Goal: Task Accomplishment & Management: Use online tool/utility

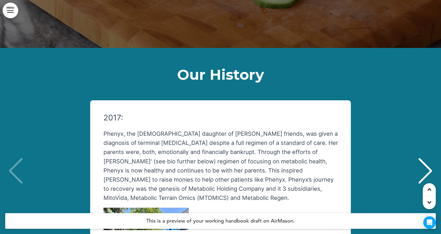
scroll to position [5208, 0]
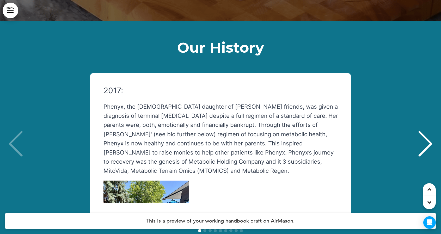
click at [424, 131] on div "Next slide" at bounding box center [426, 144] width 16 height 26
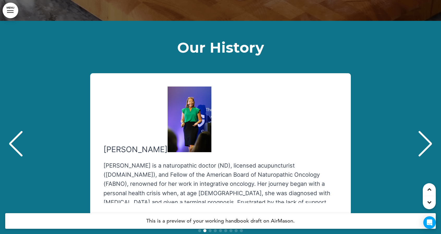
click at [426, 131] on div "Next slide" at bounding box center [426, 144] width 16 height 26
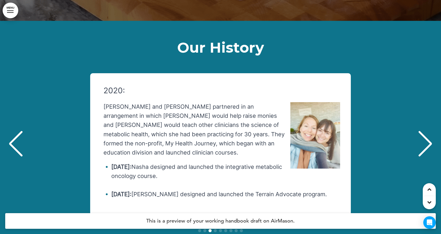
click at [426, 131] on div "Next slide" at bounding box center [426, 144] width 16 height 26
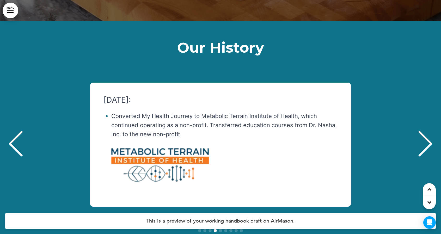
click at [426, 131] on div "Next slide" at bounding box center [426, 144] width 16 height 26
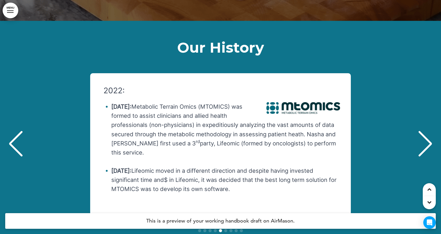
click at [426, 131] on div "Next slide" at bounding box center [426, 144] width 16 height 26
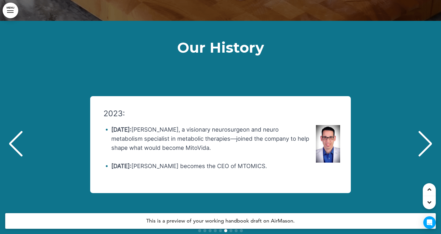
click at [426, 131] on div "Next slide" at bounding box center [426, 144] width 16 height 26
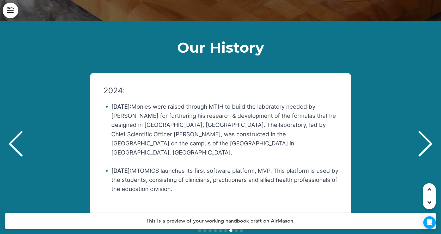
click at [426, 131] on div "Next slide" at bounding box center [426, 144] width 16 height 26
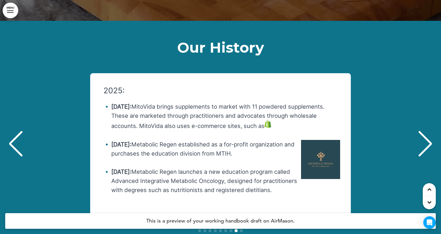
click at [426, 131] on div "Next slide" at bounding box center [426, 144] width 16 height 26
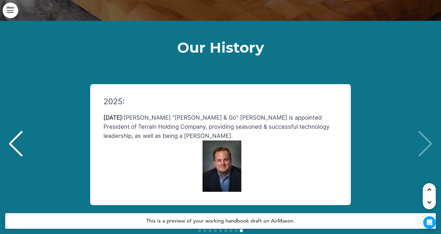
click at [13, 131] on div "Previous slide" at bounding box center [16, 144] width 16 height 26
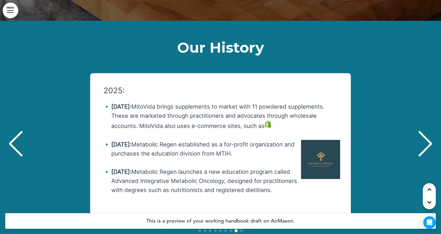
click at [13, 131] on div "Previous slide" at bounding box center [16, 144] width 16 height 26
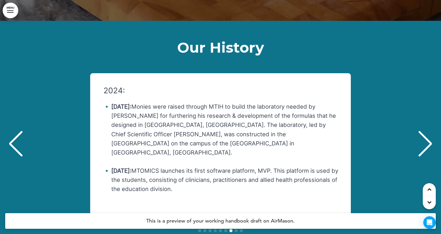
click at [13, 131] on div "Previous slide" at bounding box center [16, 144] width 16 height 26
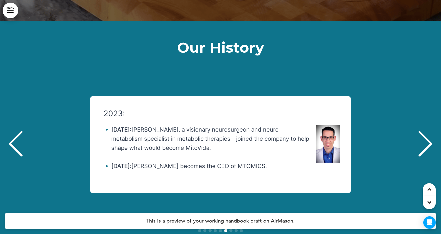
click at [13, 131] on div "Previous slide" at bounding box center [16, 144] width 16 height 26
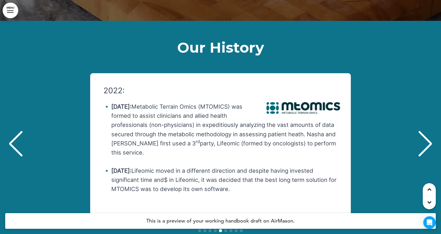
click at [13, 131] on div "Previous slide" at bounding box center [16, 144] width 16 height 26
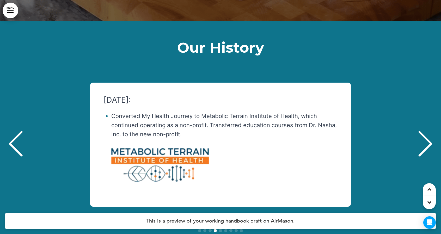
click at [13, 131] on div "Previous slide" at bounding box center [16, 144] width 16 height 26
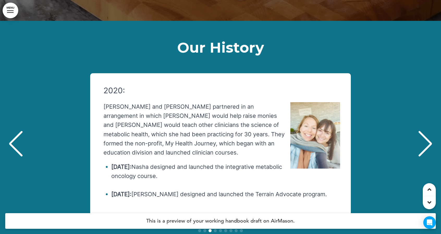
click at [13, 131] on div "Previous slide" at bounding box center [16, 144] width 16 height 26
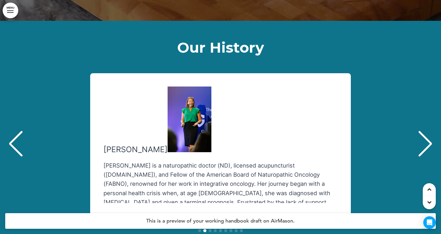
click at [13, 131] on div "Previous slide" at bounding box center [16, 144] width 16 height 26
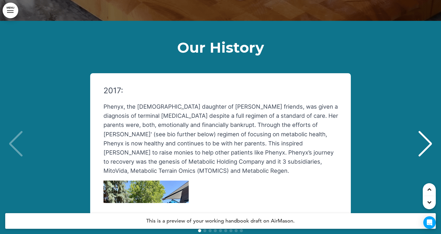
click at [13, 87] on div "2017: Phenyx, the 10-year old daughter of Cindy Kennedy’s friends, was given a …" at bounding box center [220, 144] width 431 height 143
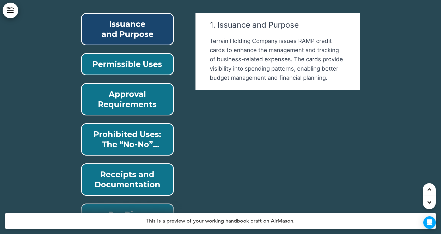
scroll to position [14651, 0]
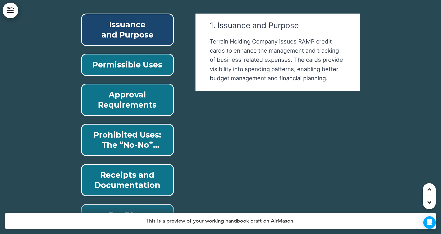
click at [111, 170] on p "Receipts and Documentation" at bounding box center [127, 180] width 81 height 20
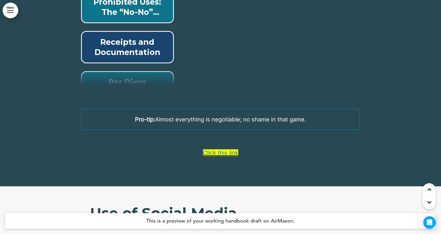
scroll to position [14787, 0]
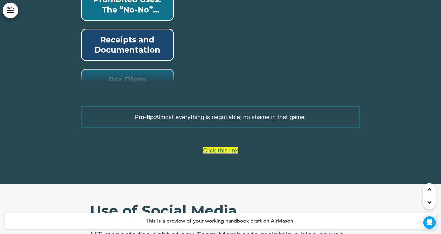
click at [213, 147] on link "Click this link" at bounding box center [220, 150] width 35 height 7
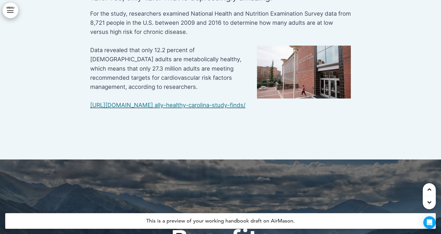
scroll to position [17640, 0]
click at [153, 101] on link "[URL][DOMAIN_NAME]" at bounding box center [121, 104] width 63 height 7
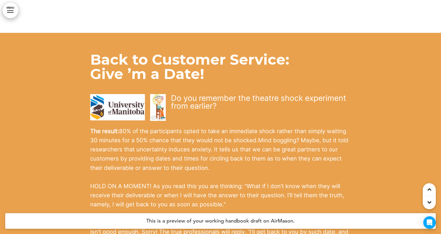
scroll to position [15620, 0]
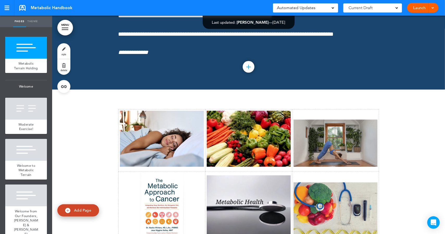
scroll to position [21499, 0]
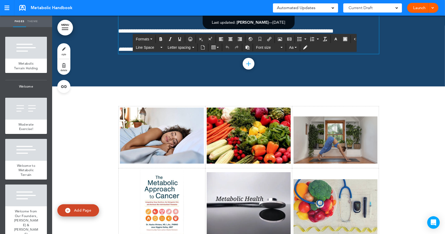
drag, startPoint x: 118, startPoint y: 70, endPoint x: 275, endPoint y: 91, distance: 158.4
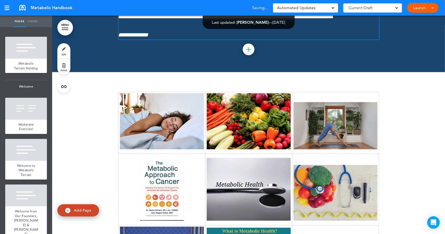
click at [64, 51] on link "style" at bounding box center [63, 51] width 13 height 16
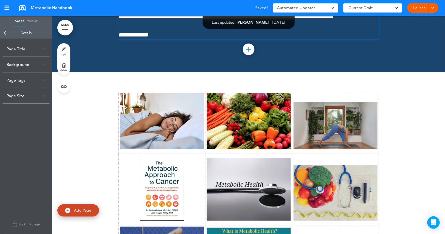
click at [29, 48] on div "Page Title" at bounding box center [26, 48] width 47 height 15
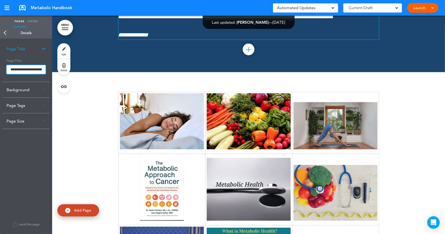
scroll to position [0, 33]
drag, startPoint x: 10, startPoint y: 67, endPoint x: 128, endPoint y: 83, distance: 119.5
click at [128, 83] on div "Pages Theme add page Metabolic Terrain Holding add page Welcome add page Modera…" at bounding box center [222, 117] width 445 height 234
type input "**********"
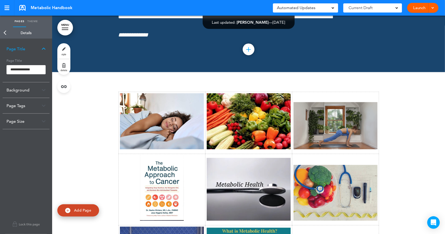
click at [113, 150] on body "This handbook Preview Settings Signatures Collaborators Your Handbooks Practice…" at bounding box center [222, 117] width 445 height 234
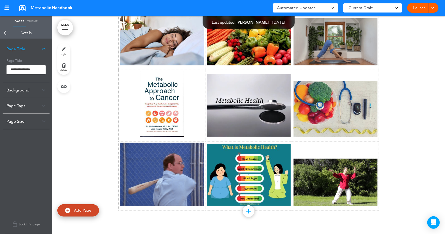
scroll to position [21795, 0]
